Goal: Information Seeking & Learning: Learn about a topic

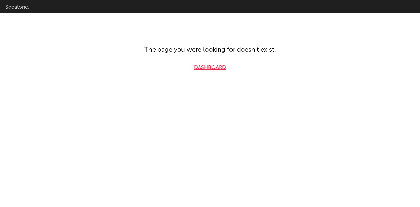
click at [217, 66] on link "Dashboard" at bounding box center [210, 68] width 32 height 8
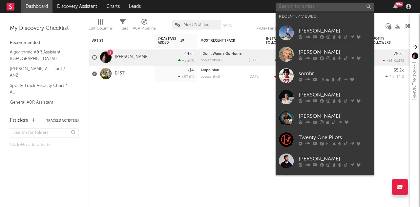
click at [315, 6] on input "text" at bounding box center [325, 7] width 99 height 8
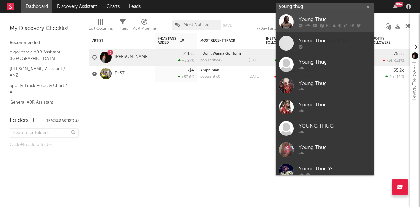
type input "young thug"
click at [326, 17] on div "Young Thug" at bounding box center [335, 20] width 72 height 8
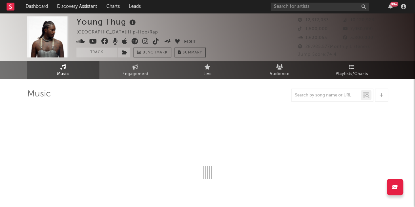
select select "6m"
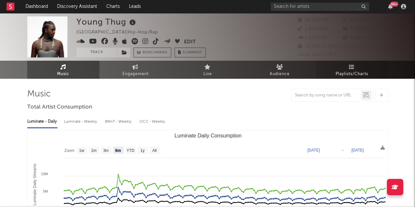
click at [353, 66] on icon at bounding box center [352, 66] width 6 height 5
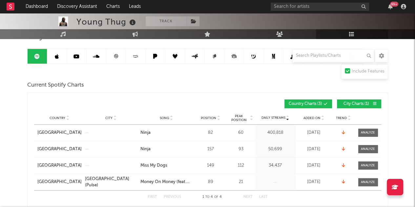
scroll to position [44, 0]
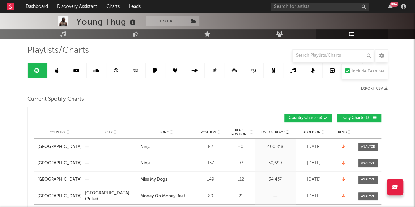
click at [354, 116] on span "City Charts ( 1 )" at bounding box center [357, 118] width 30 height 4
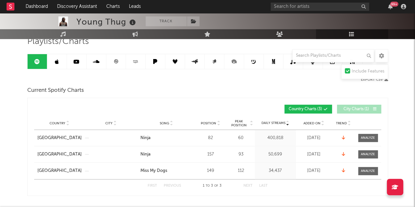
scroll to position [53, 0]
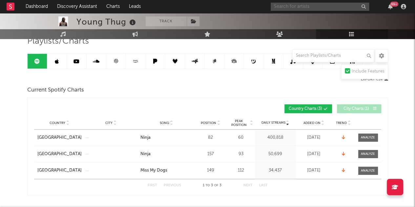
click at [315, 4] on input "text" at bounding box center [320, 7] width 99 height 8
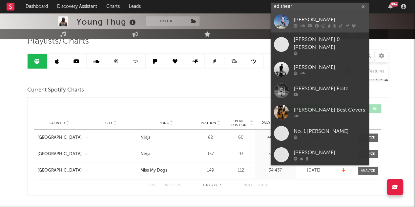
type input "ed sheer"
click at [309, 28] on link "[PERSON_NAME]" at bounding box center [320, 21] width 99 height 21
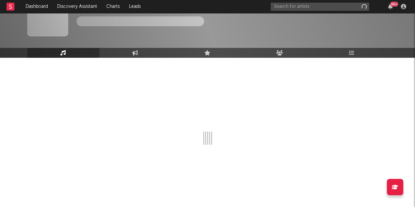
scroll to position [21, 0]
select select "6m"
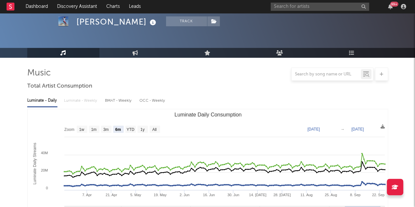
scroll to position [53, 0]
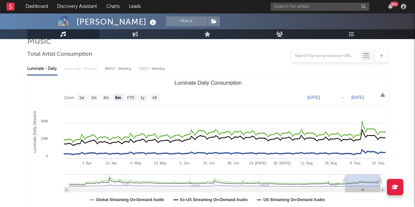
select select "6m"
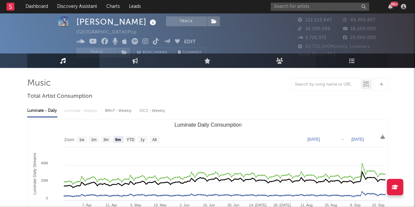
scroll to position [9, 0]
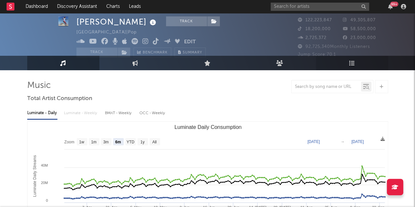
click at [351, 63] on icon at bounding box center [352, 63] width 6 height 6
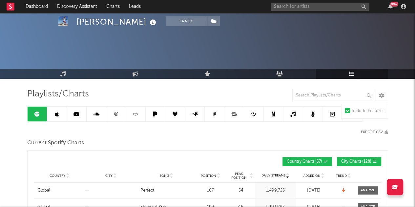
scroll to position [36, 0]
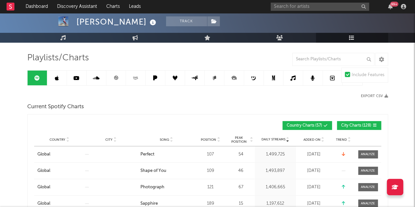
click at [347, 124] on span "City Charts ( 128 )" at bounding box center [357, 126] width 30 height 4
click at [208, 138] on span "Position" at bounding box center [208, 140] width 15 height 4
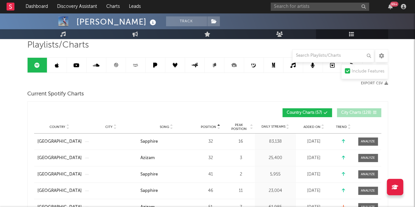
scroll to position [49, 0]
click at [313, 54] on input "text" at bounding box center [334, 55] width 82 height 13
type input "a"
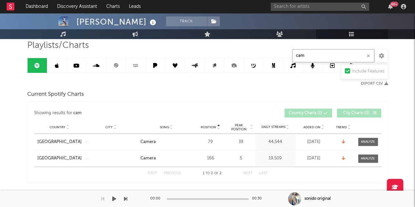
type input "cam"
